Goal: Task Accomplishment & Management: Manage account settings

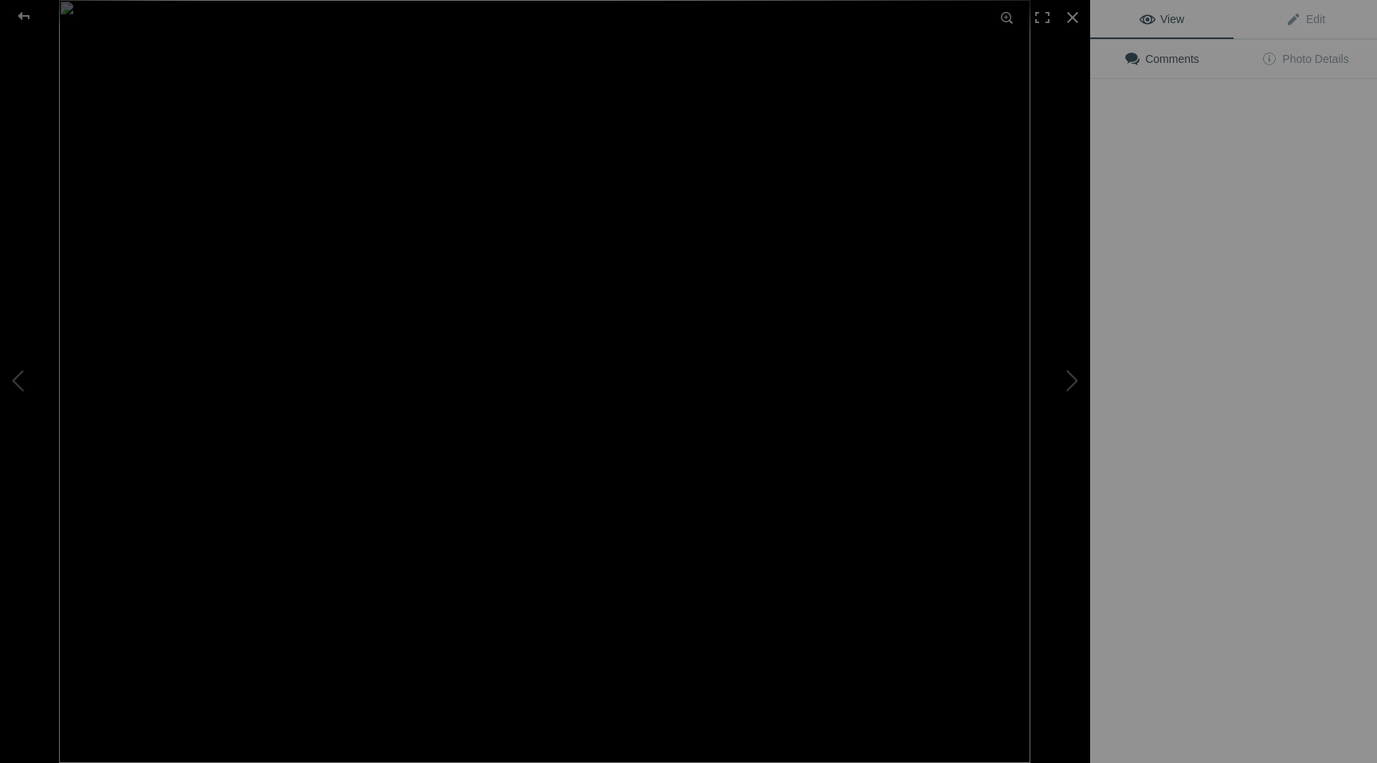
click at [449, 249] on img at bounding box center [544, 381] width 971 height 763
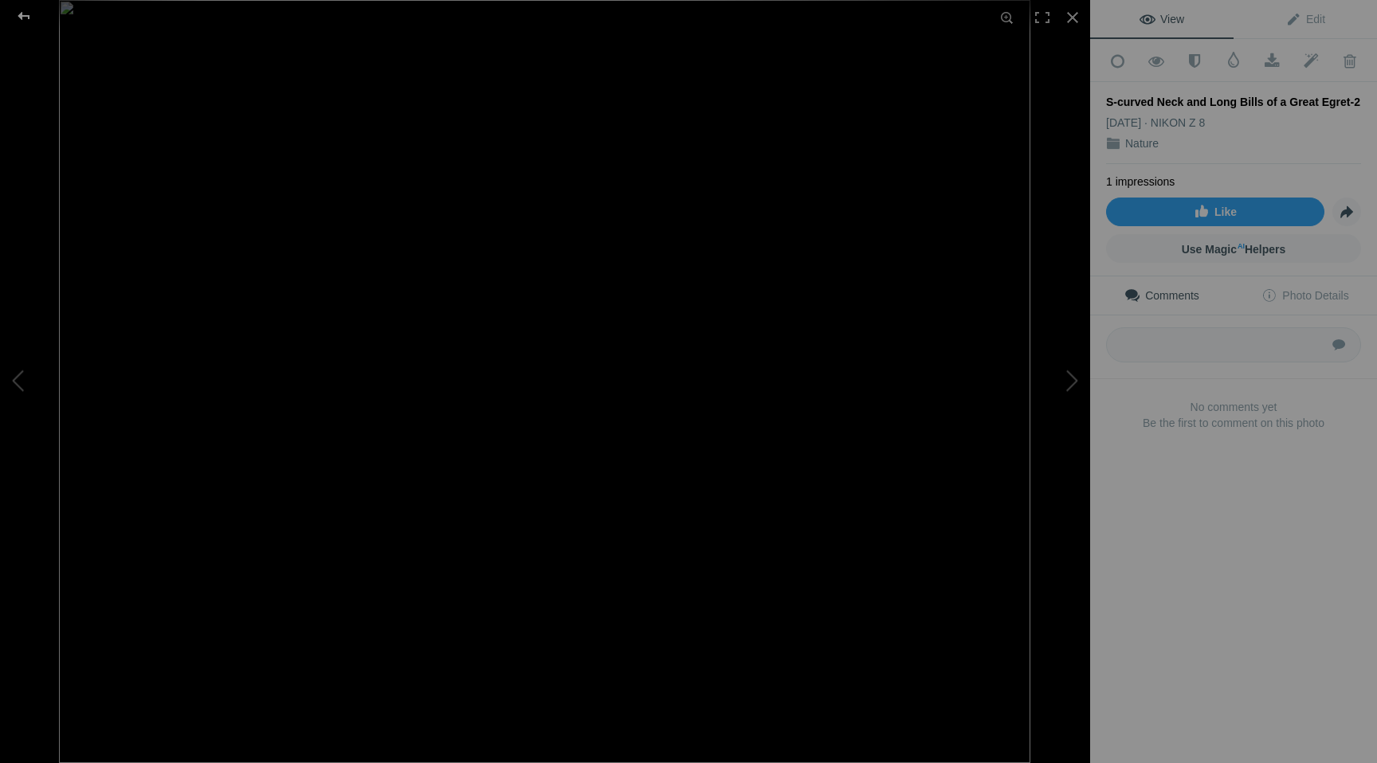
click at [21, 13] on div at bounding box center [23, 16] width 57 height 32
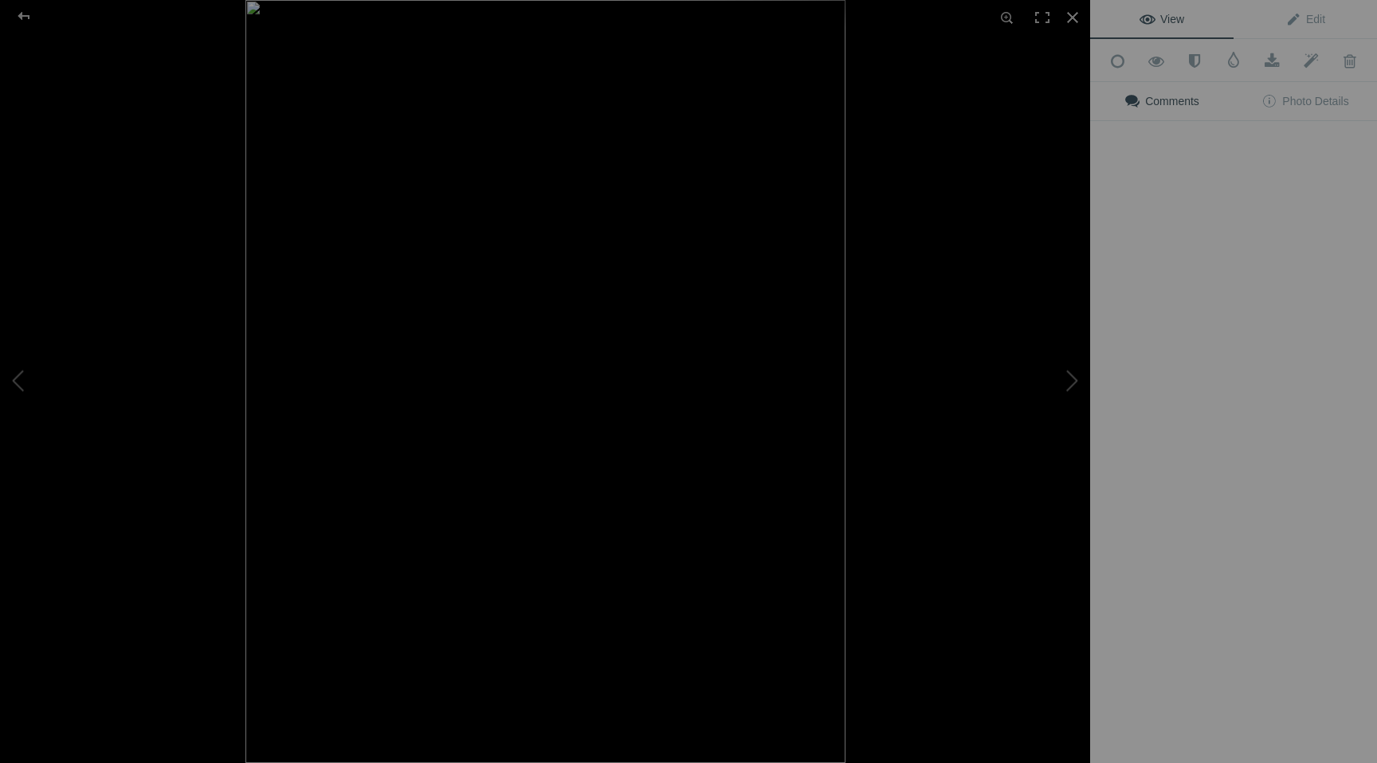
click at [1132, 237] on div "View Edit Add to Quick Collection Remove from Quick Collection Hide from Public…" at bounding box center [1233, 381] width 287 height 763
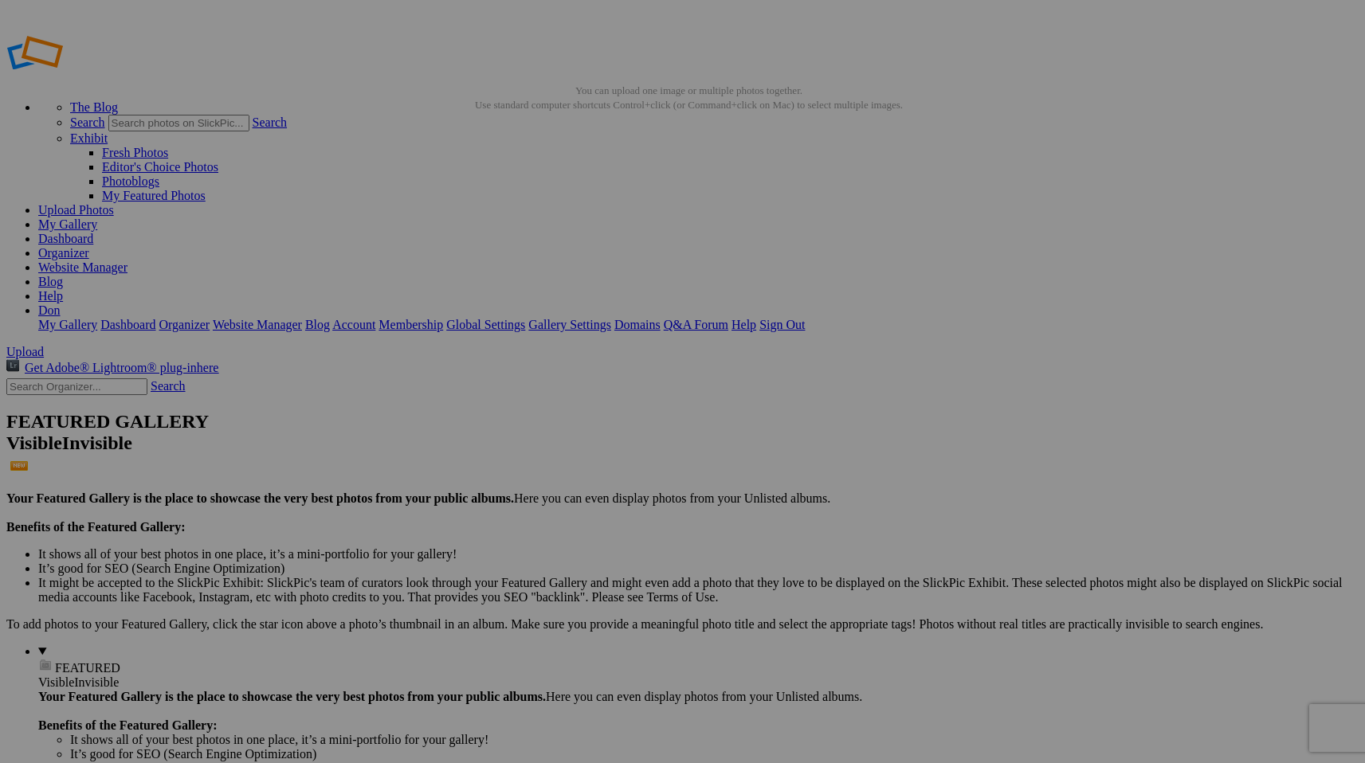
scroll to position [0, 65]
type input "S-curved Neck and [PERSON_NAME] of a Great Egret-2"
